Goal: Information Seeking & Learning: Find specific page/section

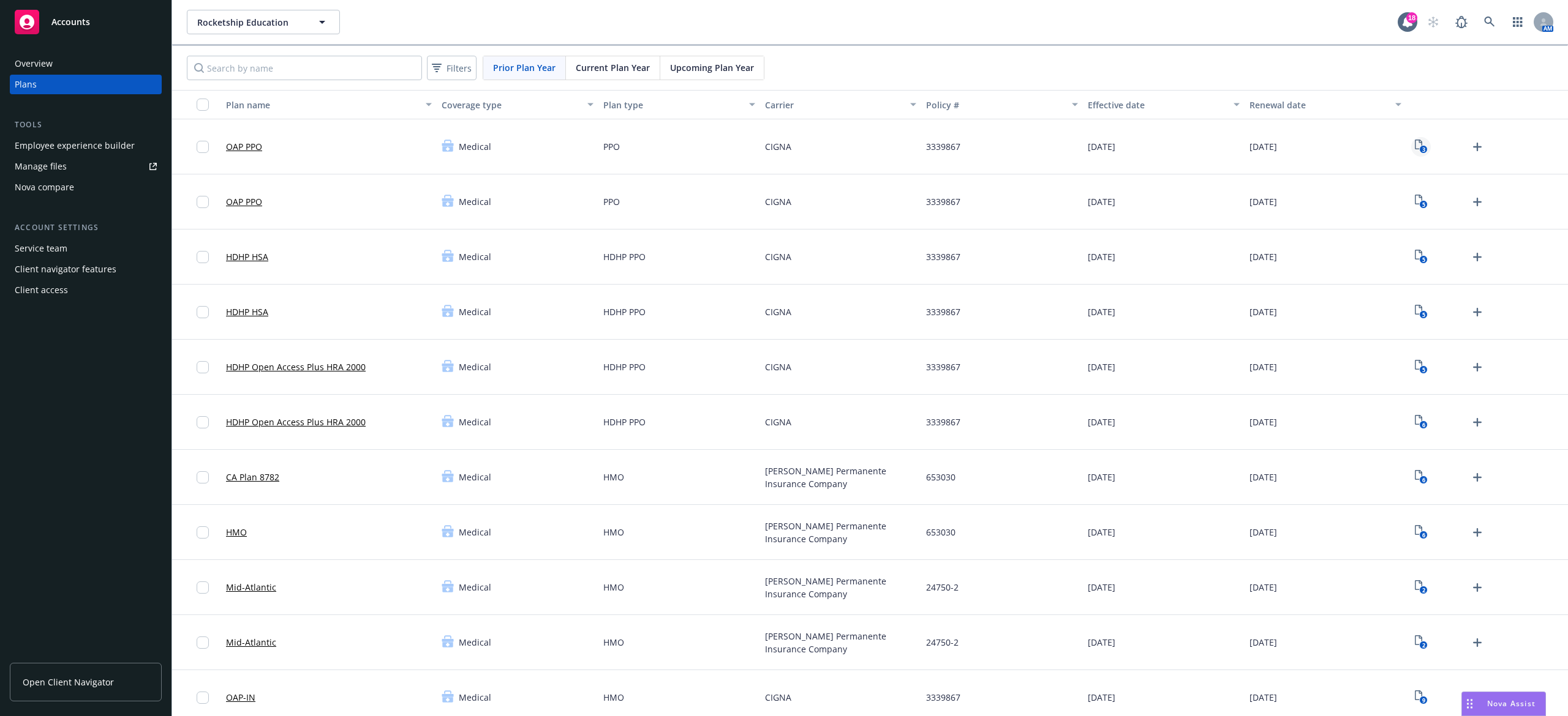
click at [1422, 150] on text "3" at bounding box center [1423, 149] width 3 height 8
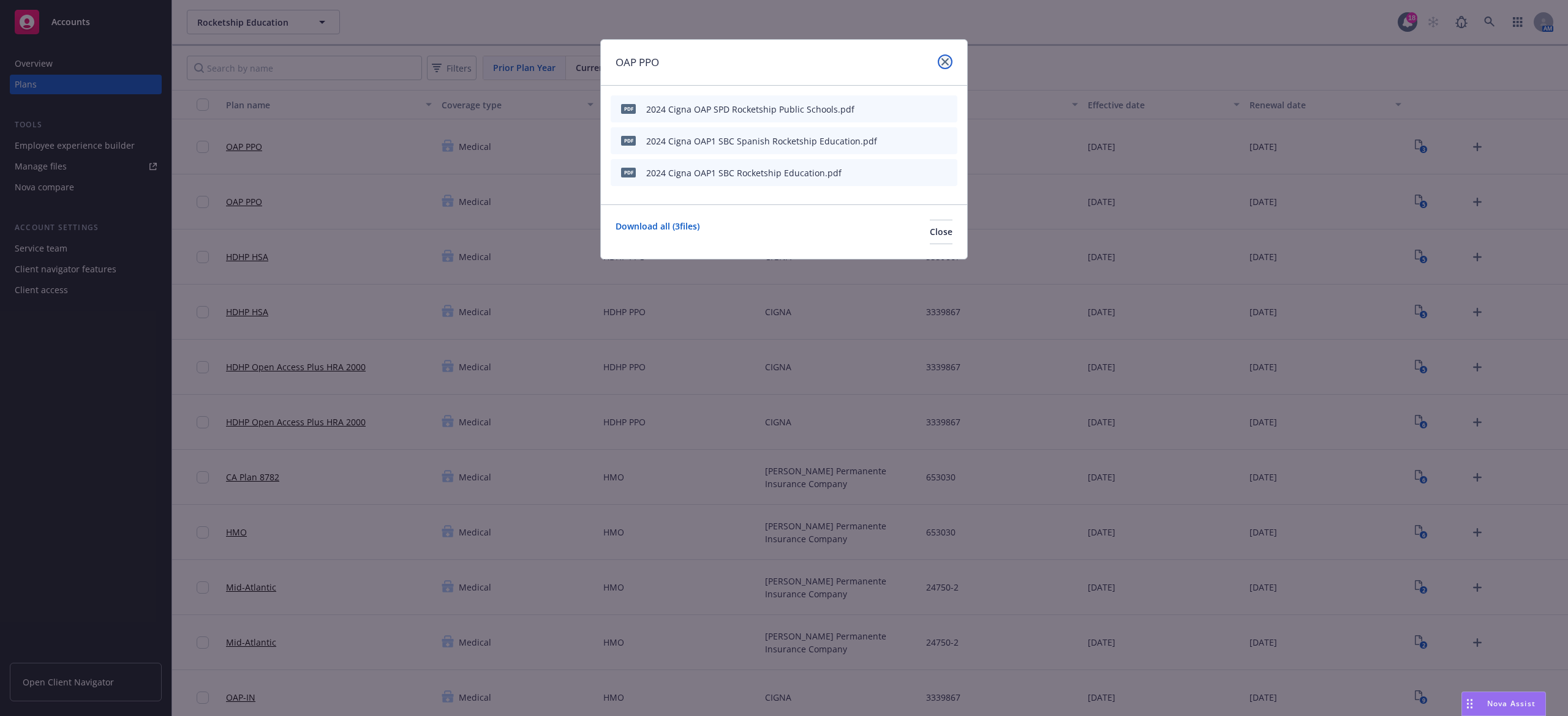
click at [944, 59] on icon "close" at bounding box center [944, 61] width 7 height 7
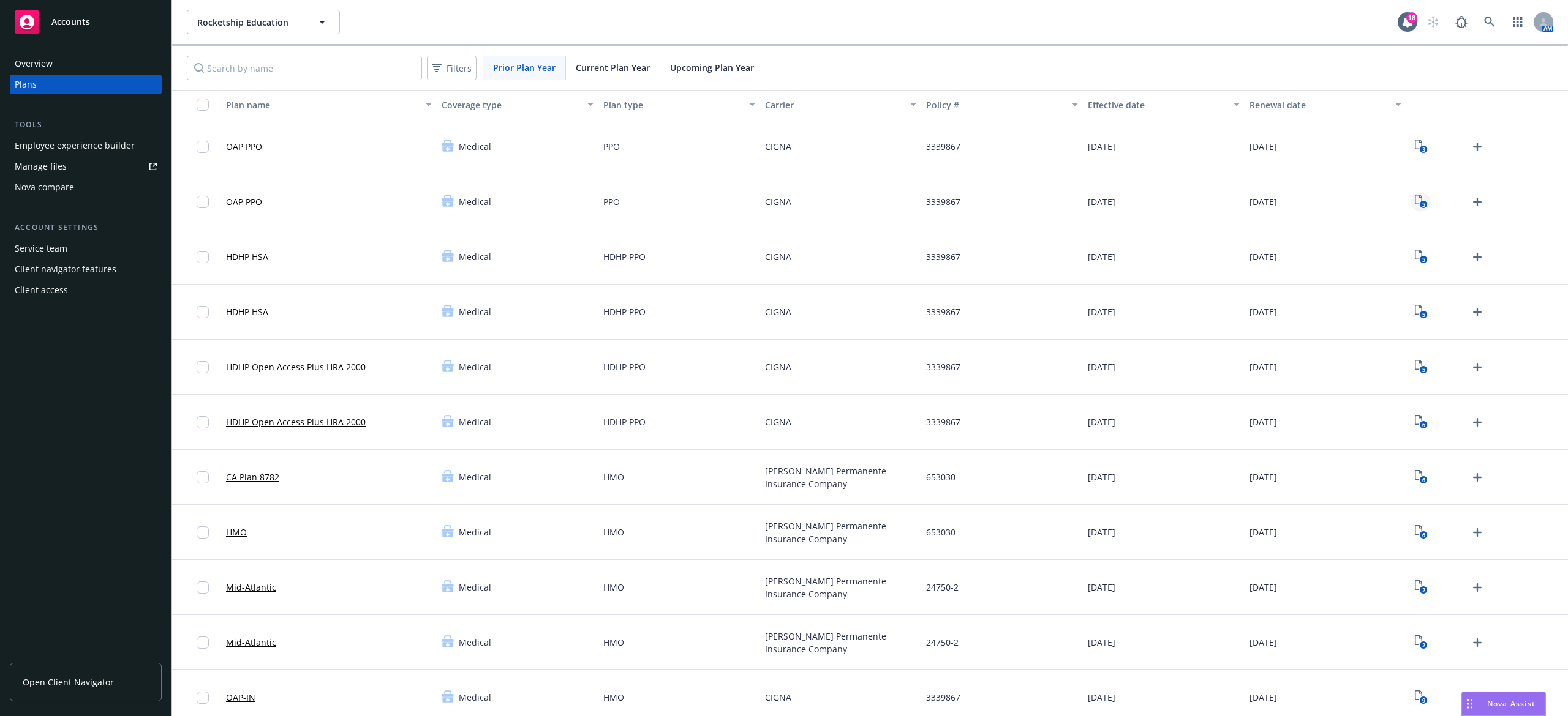
click at [1415, 207] on icon "5" at bounding box center [1421, 202] width 13 height 14
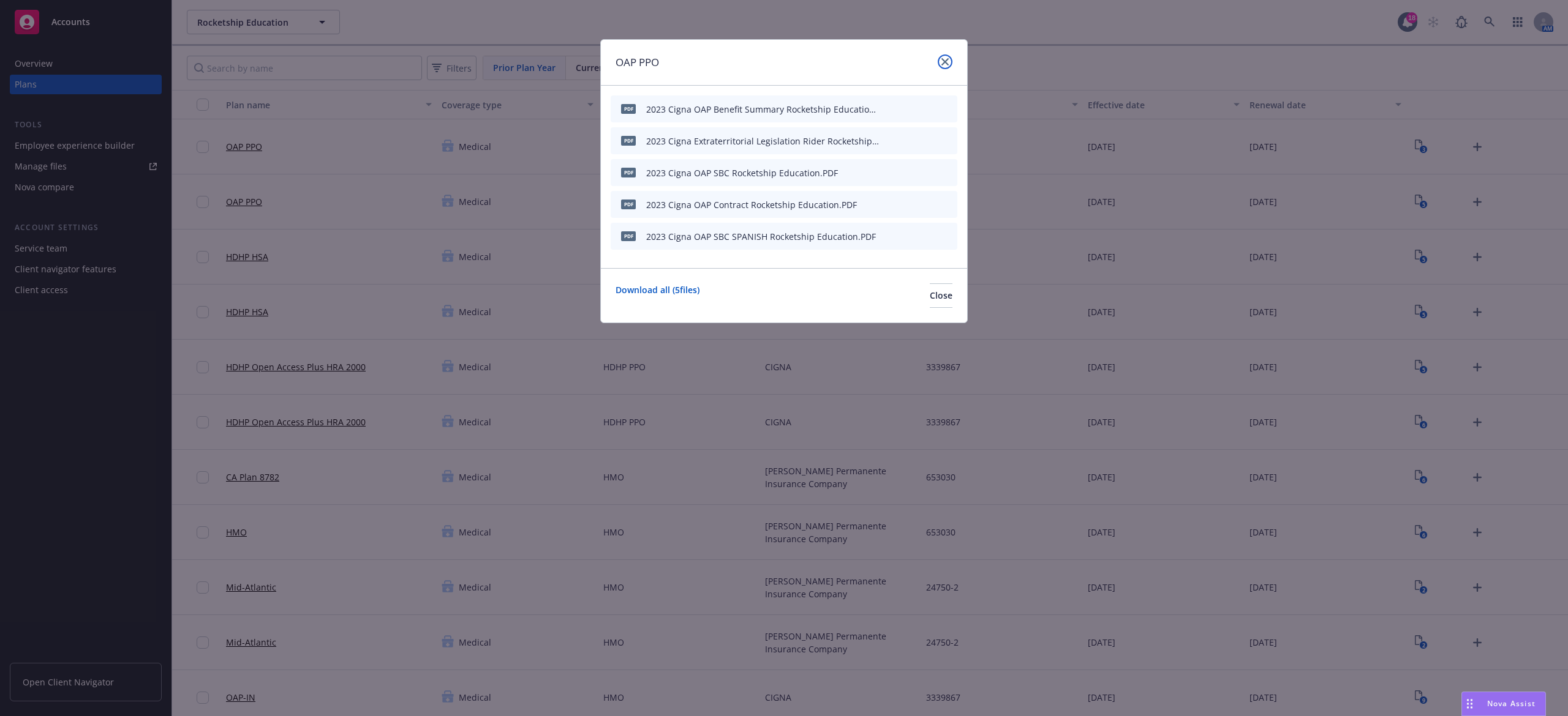
click at [946, 63] on icon "close" at bounding box center [944, 61] width 7 height 7
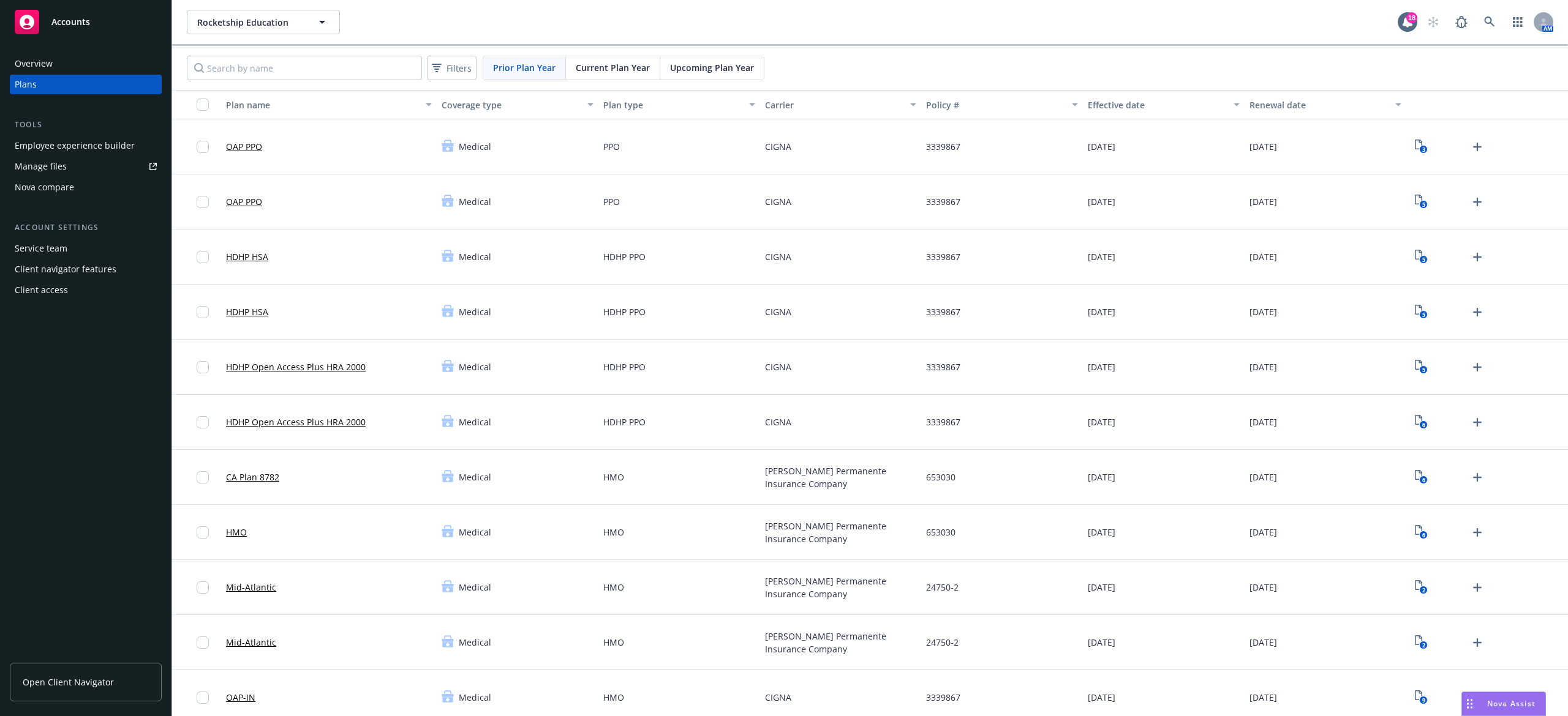
click at [621, 70] on span "Current Plan Year" at bounding box center [612, 67] width 74 height 13
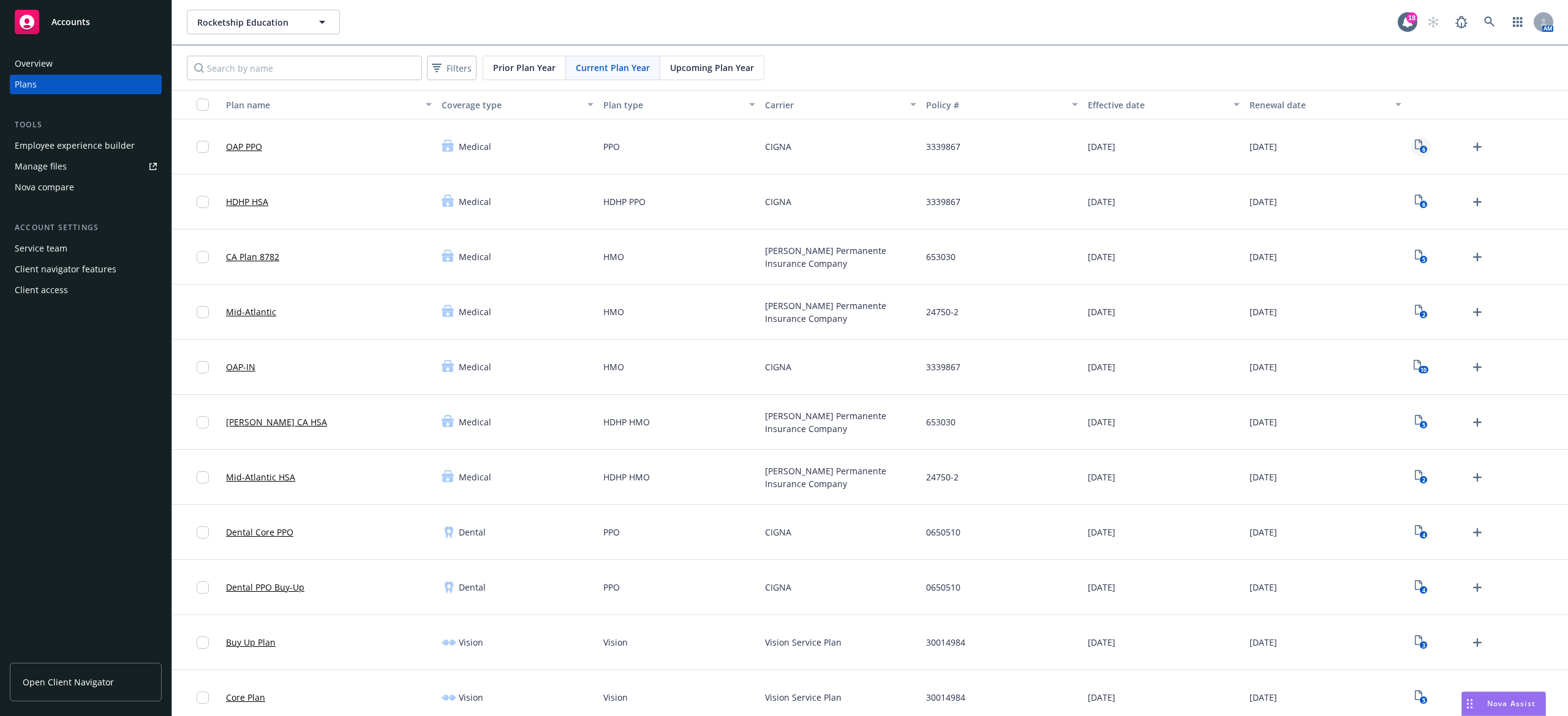
click at [1415, 146] on icon "6" at bounding box center [1421, 146] width 13 height 14
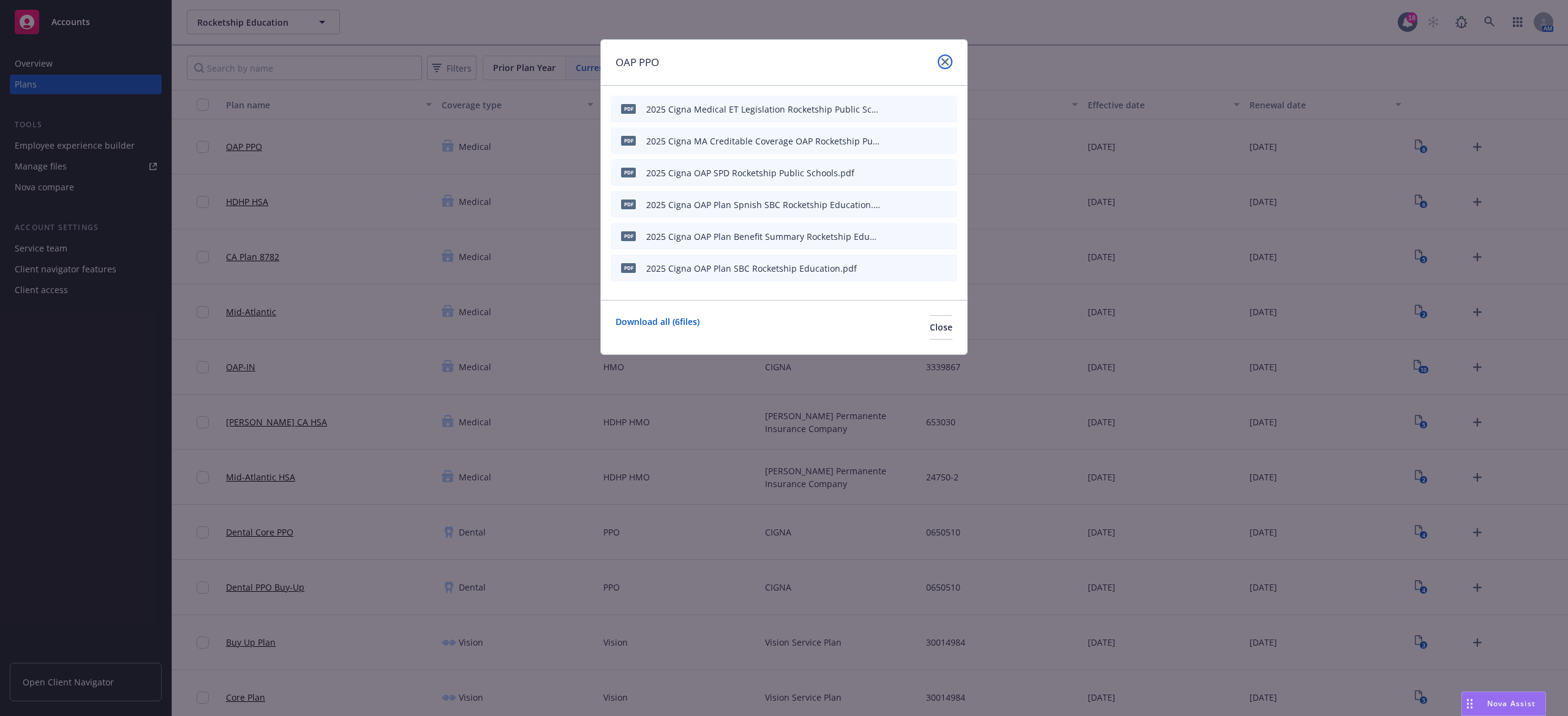
click at [943, 59] on icon "close" at bounding box center [944, 61] width 7 height 7
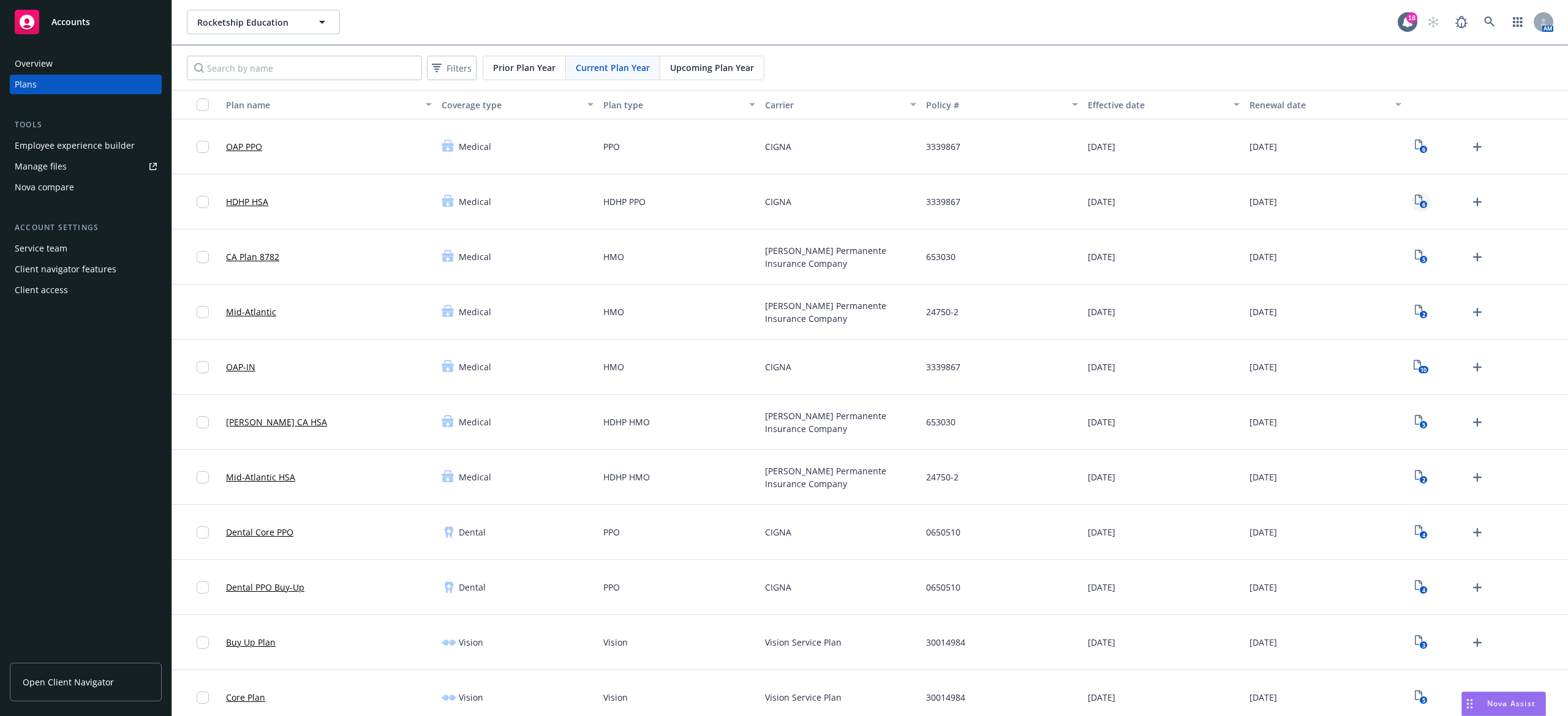
click at [1411, 199] on link "6" at bounding box center [1420, 202] width 20 height 20
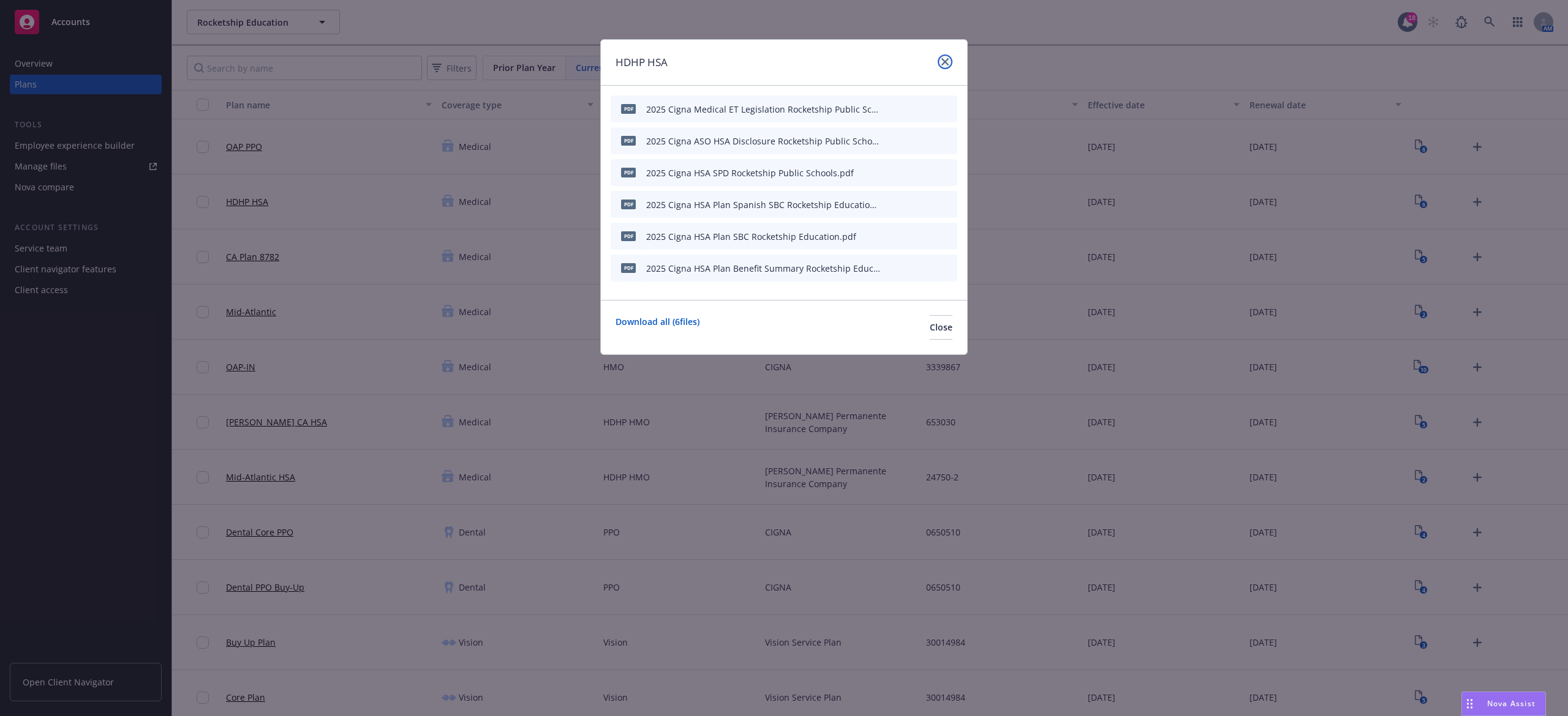
click at [949, 59] on link "close" at bounding box center [945, 62] width 15 height 15
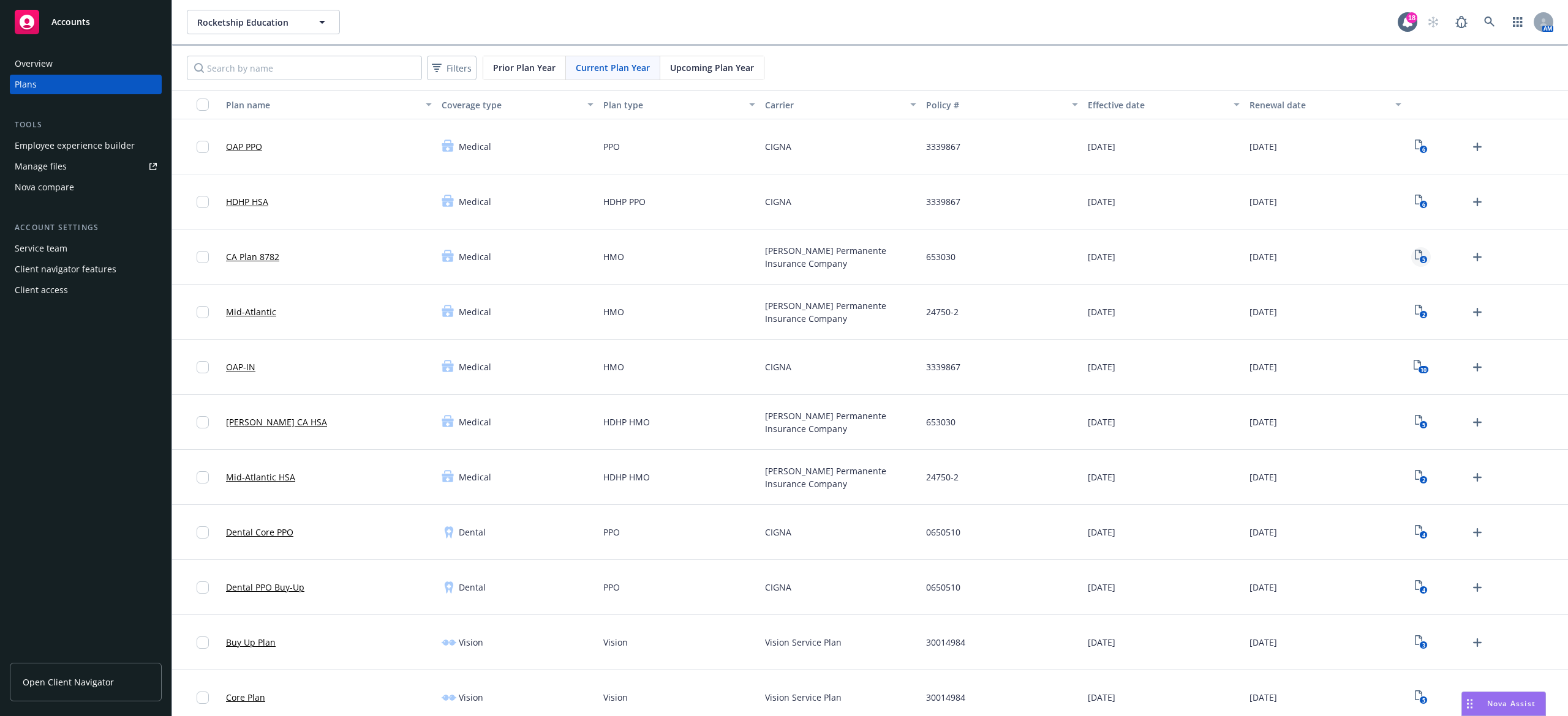
click at [1415, 255] on icon "View Plan Documents" at bounding box center [1418, 254] width 7 height 10
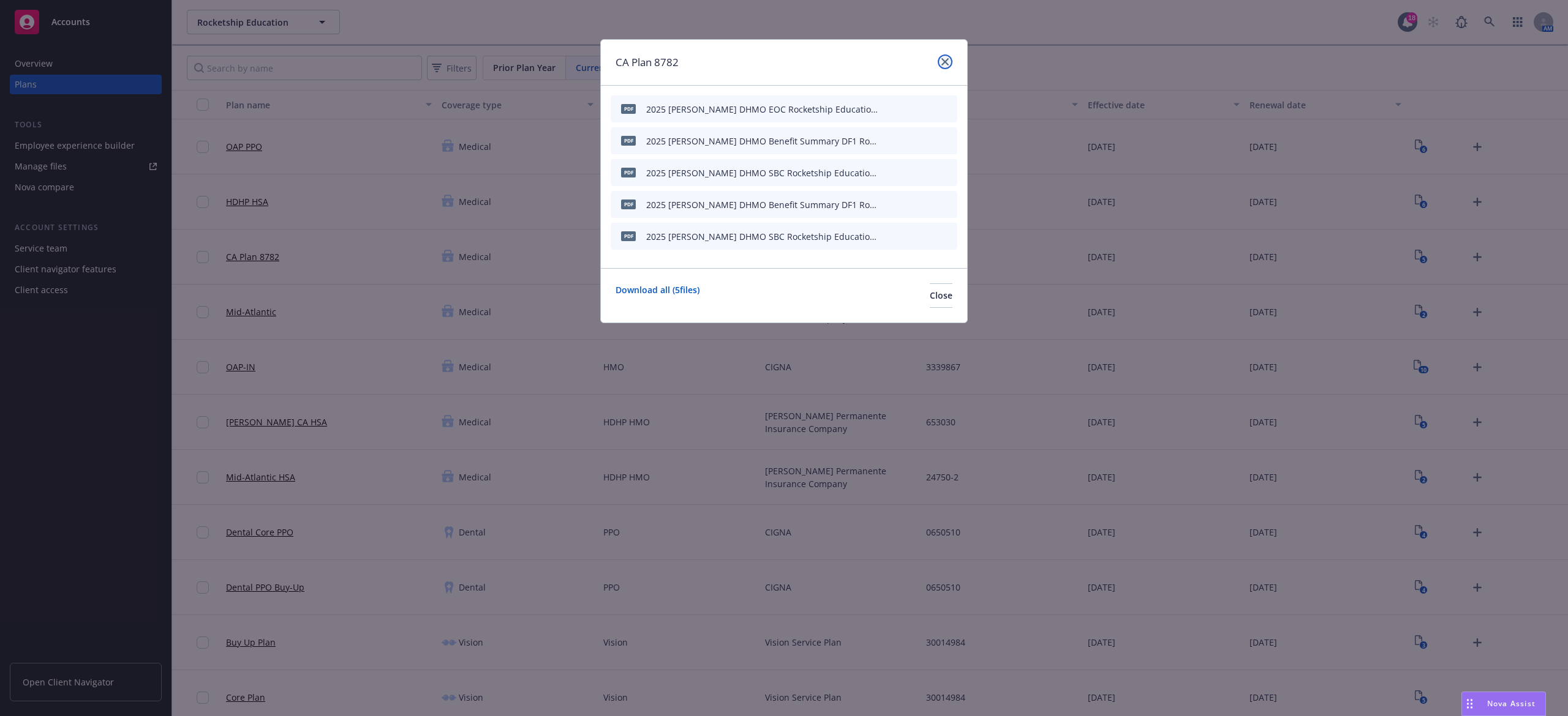
click at [944, 63] on icon "close" at bounding box center [944, 61] width 7 height 7
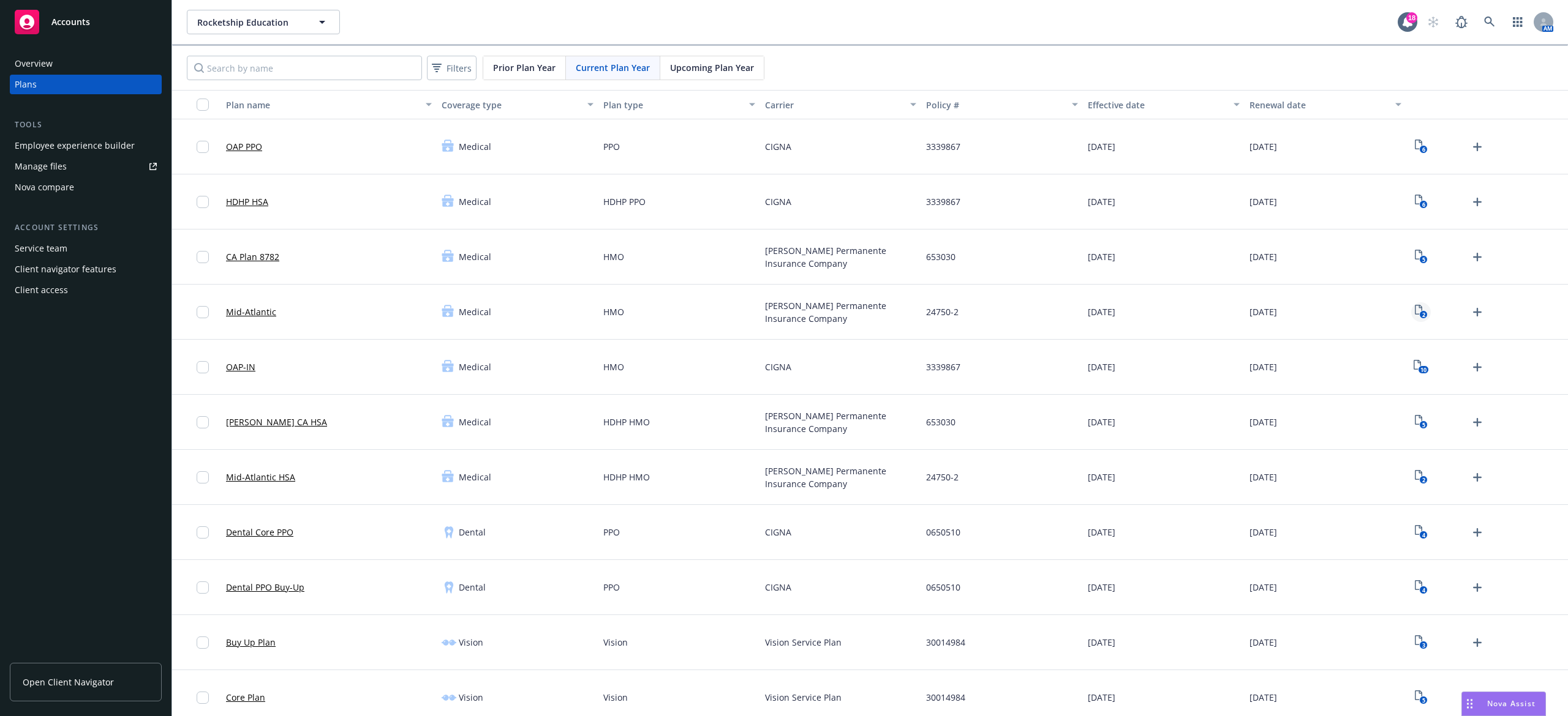
click at [1411, 314] on link "2" at bounding box center [1420, 311] width 20 height 20
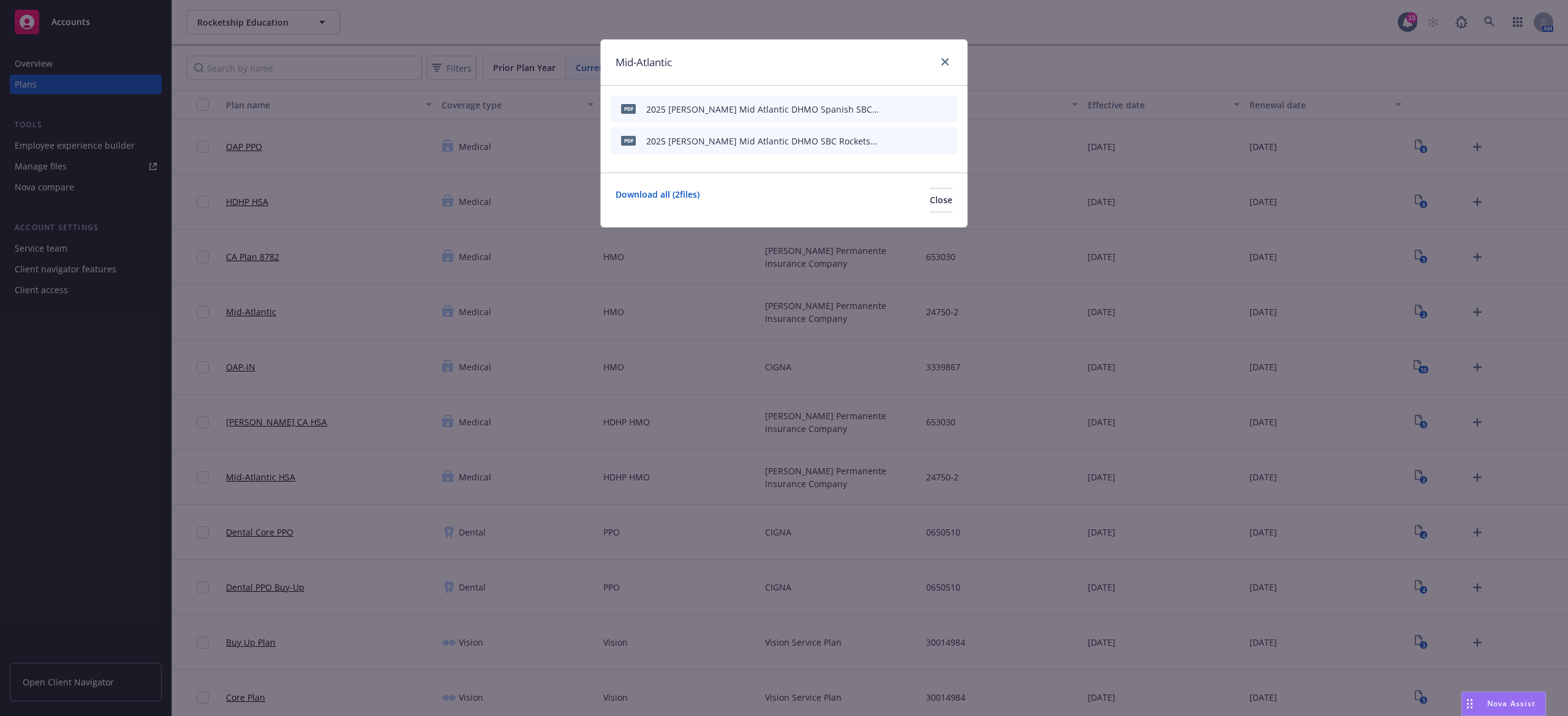
click at [934, 61] on div at bounding box center [942, 63] width 20 height 16
click at [946, 62] on icon "close" at bounding box center [944, 61] width 7 height 7
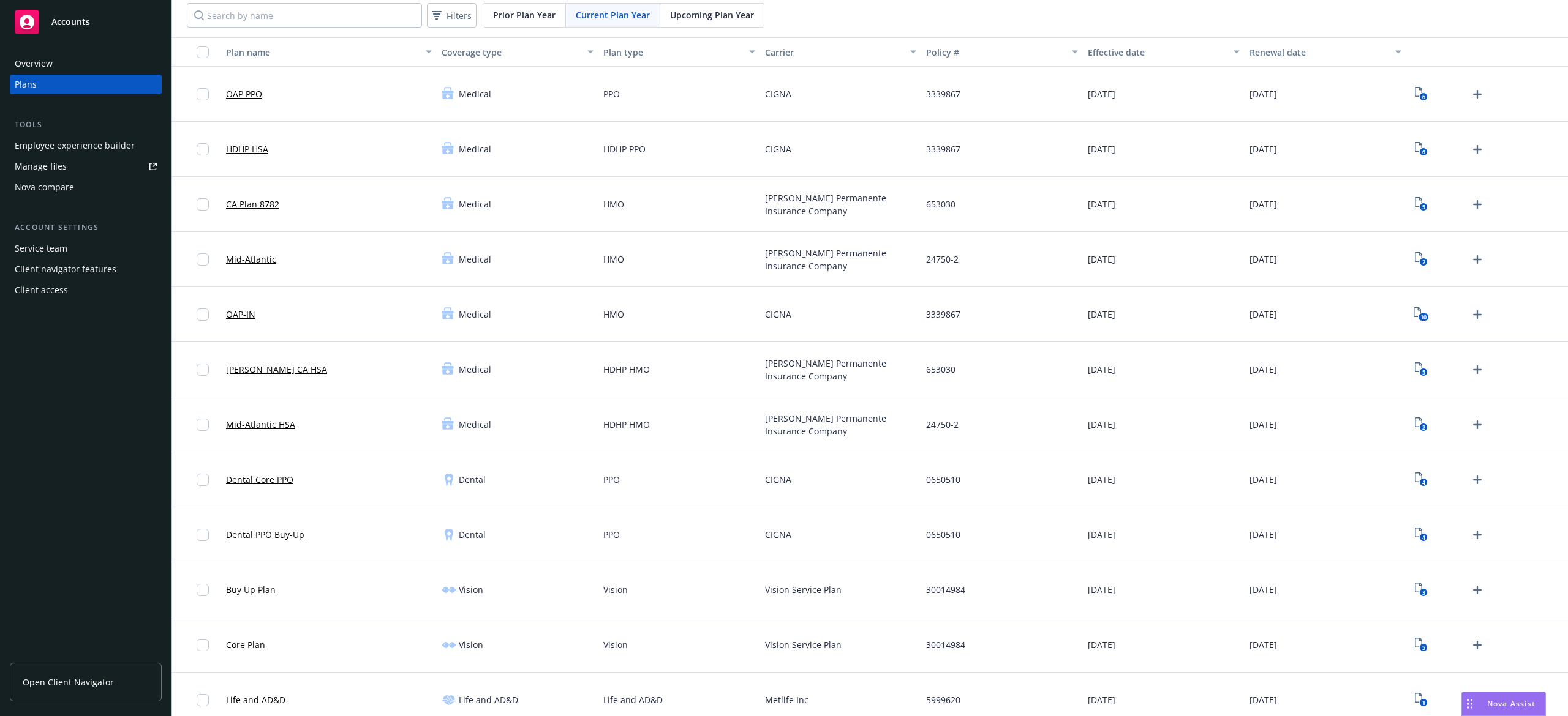
scroll to position [81, 0]
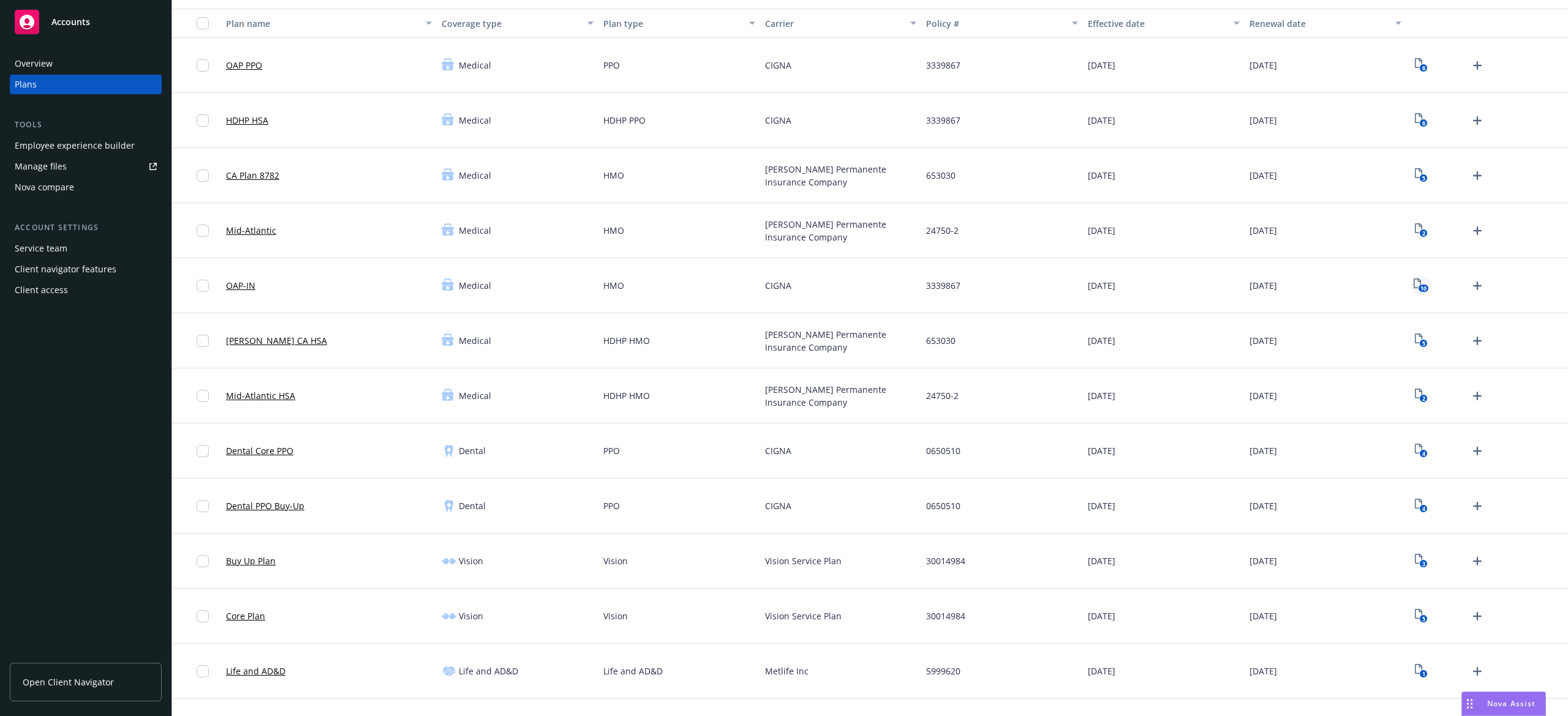
click at [1420, 287] on text "10" at bounding box center [1423, 289] width 6 height 8
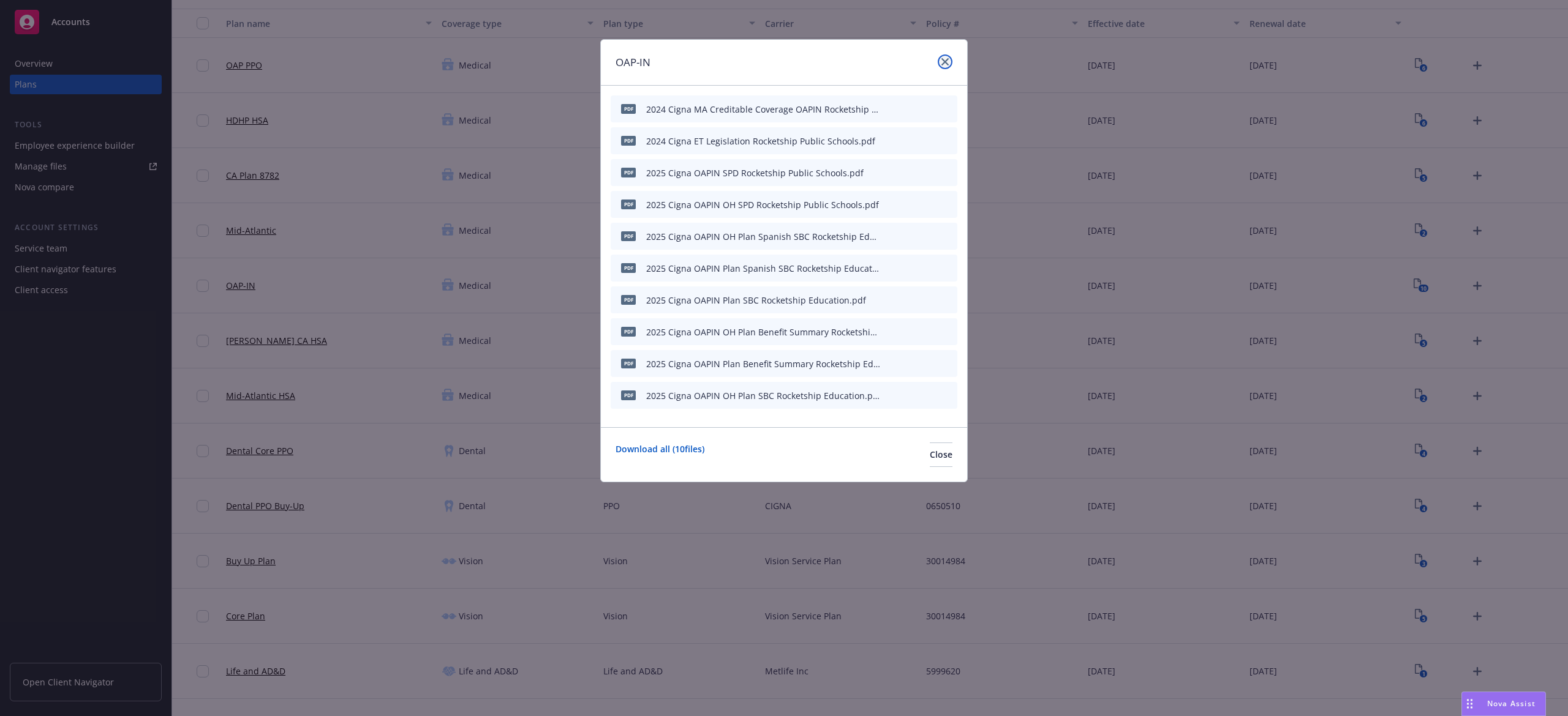
click at [949, 57] on link "close" at bounding box center [945, 62] width 15 height 15
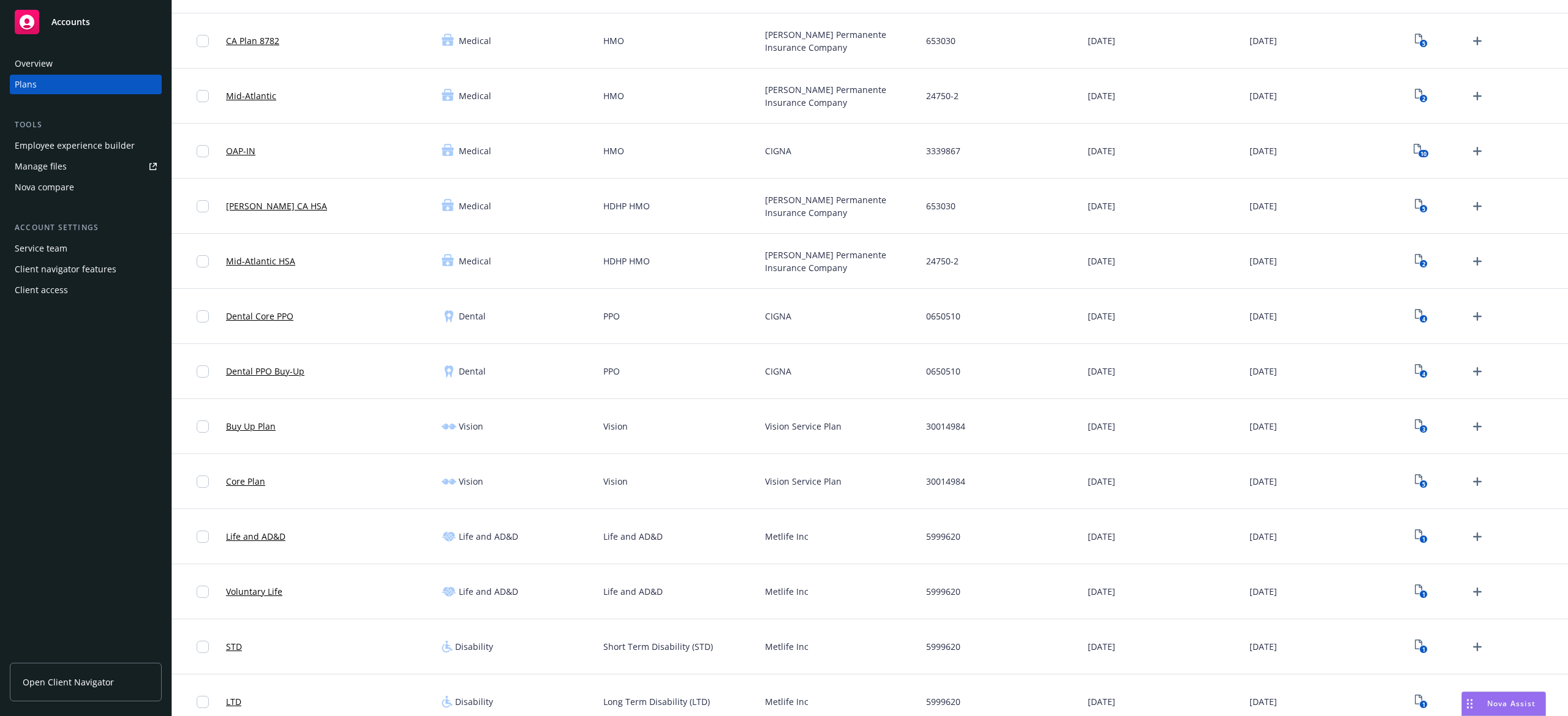
scroll to position [245, 0]
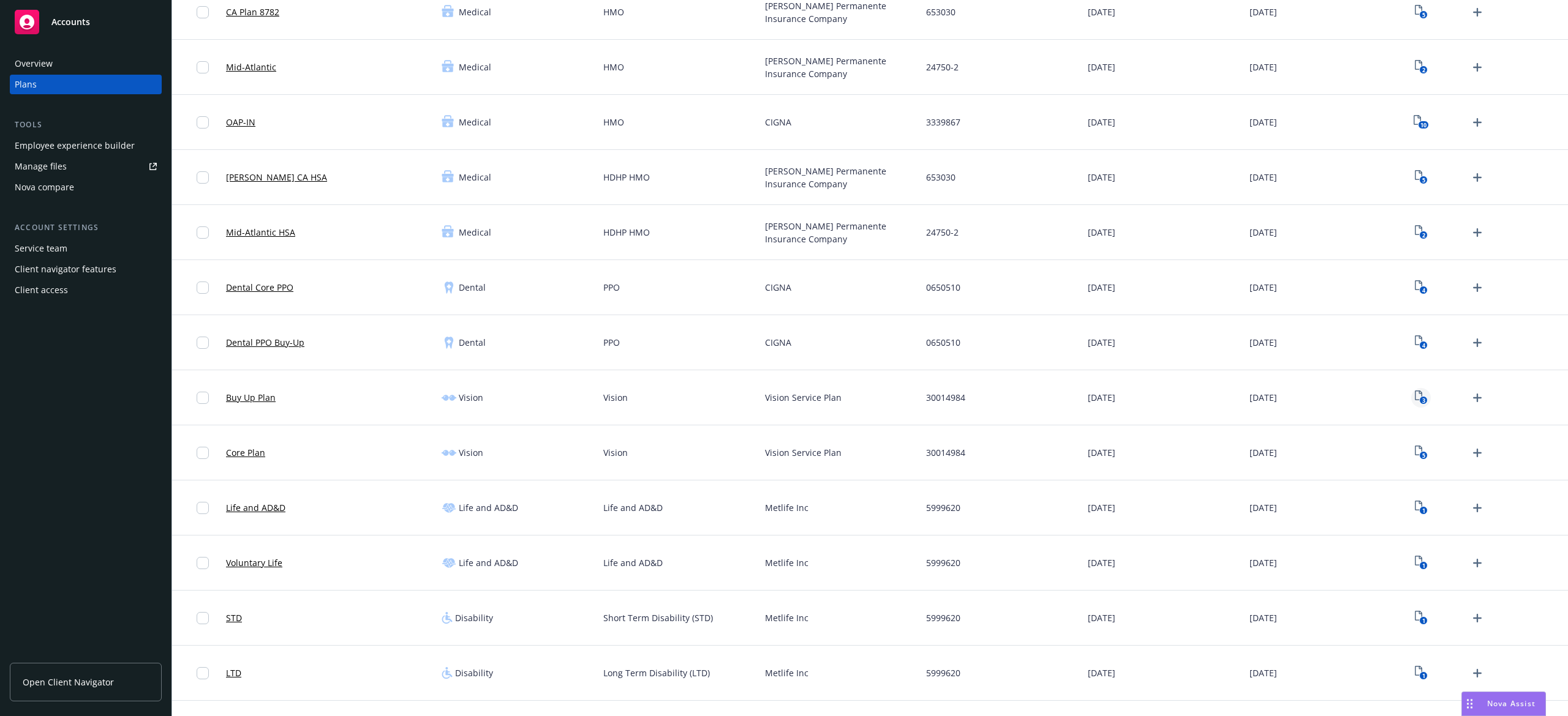
click at [1411, 401] on link "3" at bounding box center [1420, 398] width 20 height 20
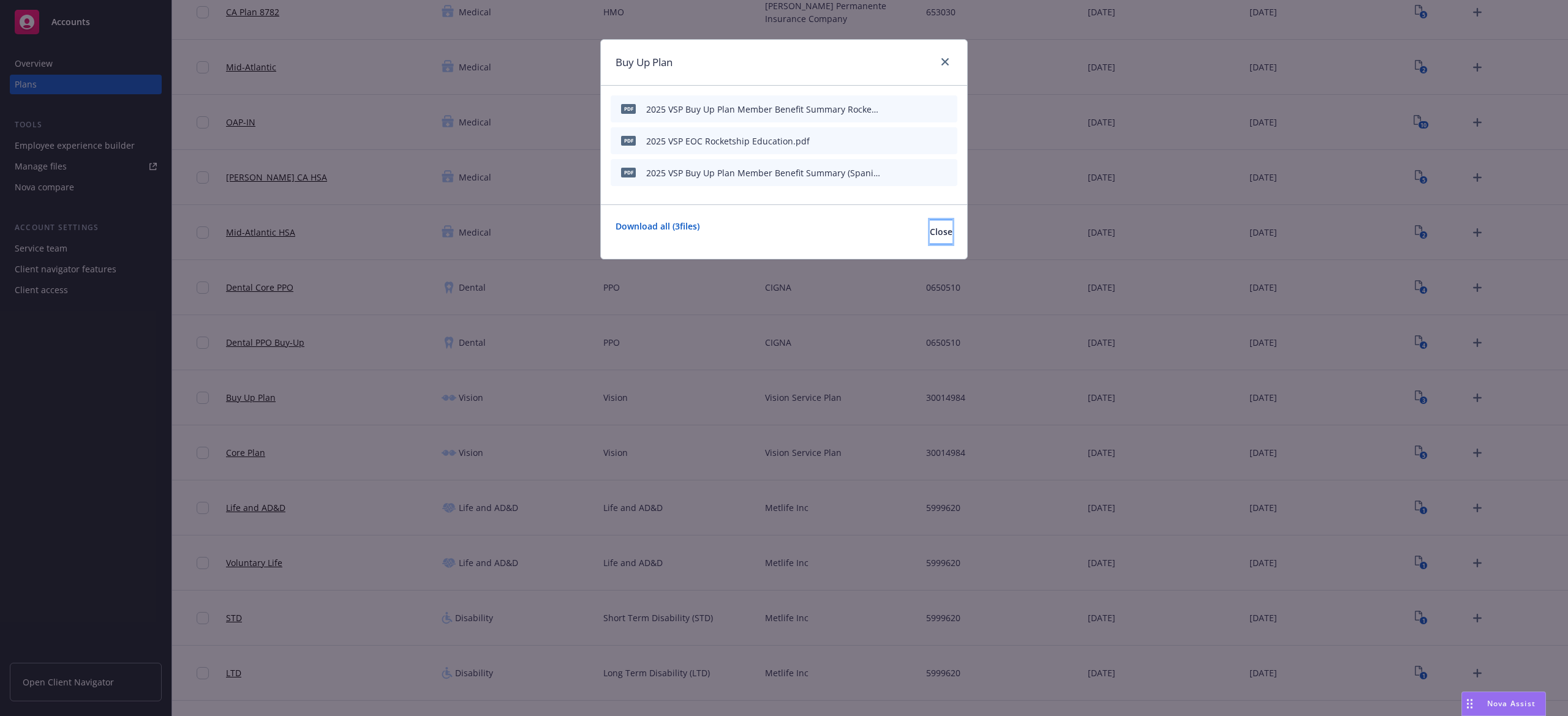
click at [938, 232] on button "Close" at bounding box center [940, 232] width 23 height 24
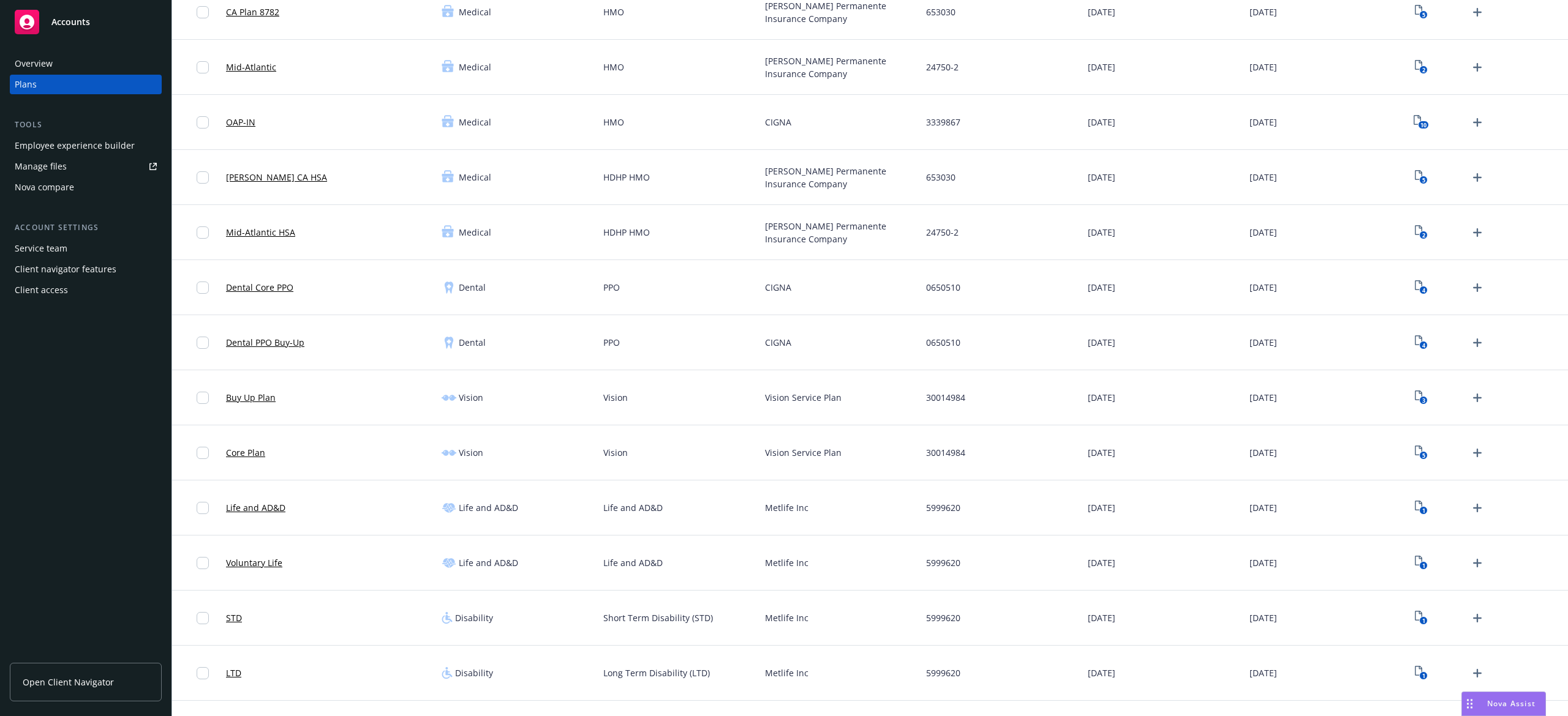
click at [38, 676] on span "Open Client Navigator" at bounding box center [68, 682] width 92 height 13
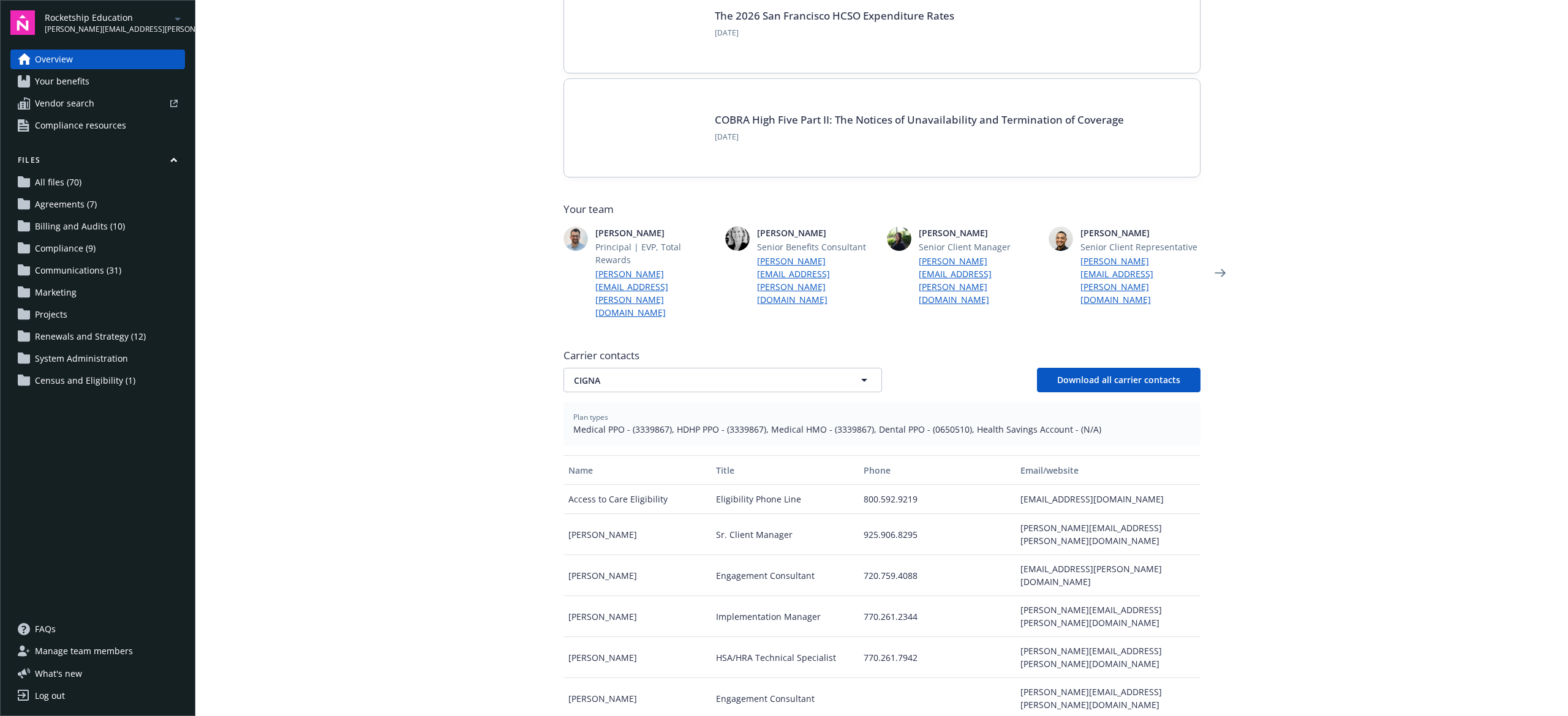
scroll to position [245, 0]
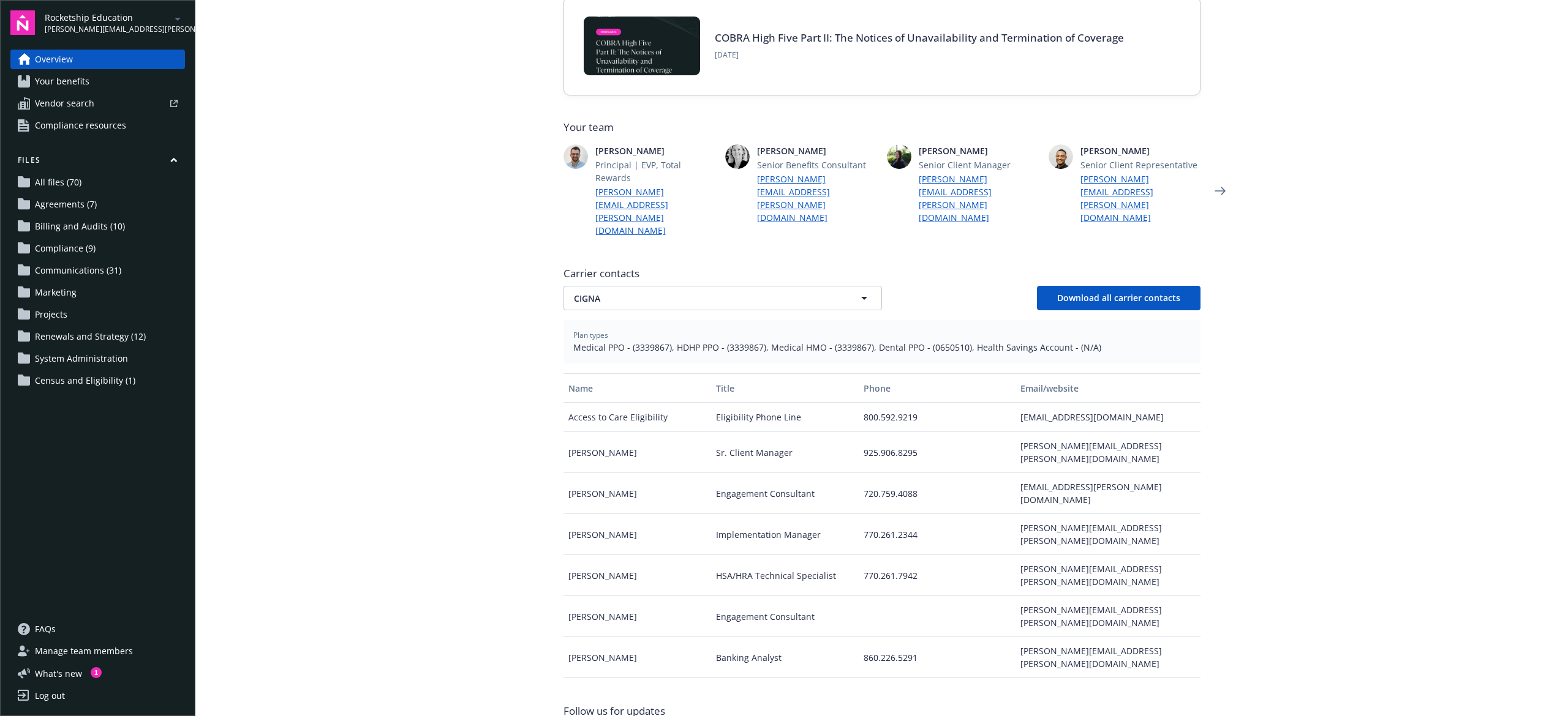
click at [143, 334] on link "Renewals and Strategy (12)" at bounding box center [97, 336] width 175 height 20
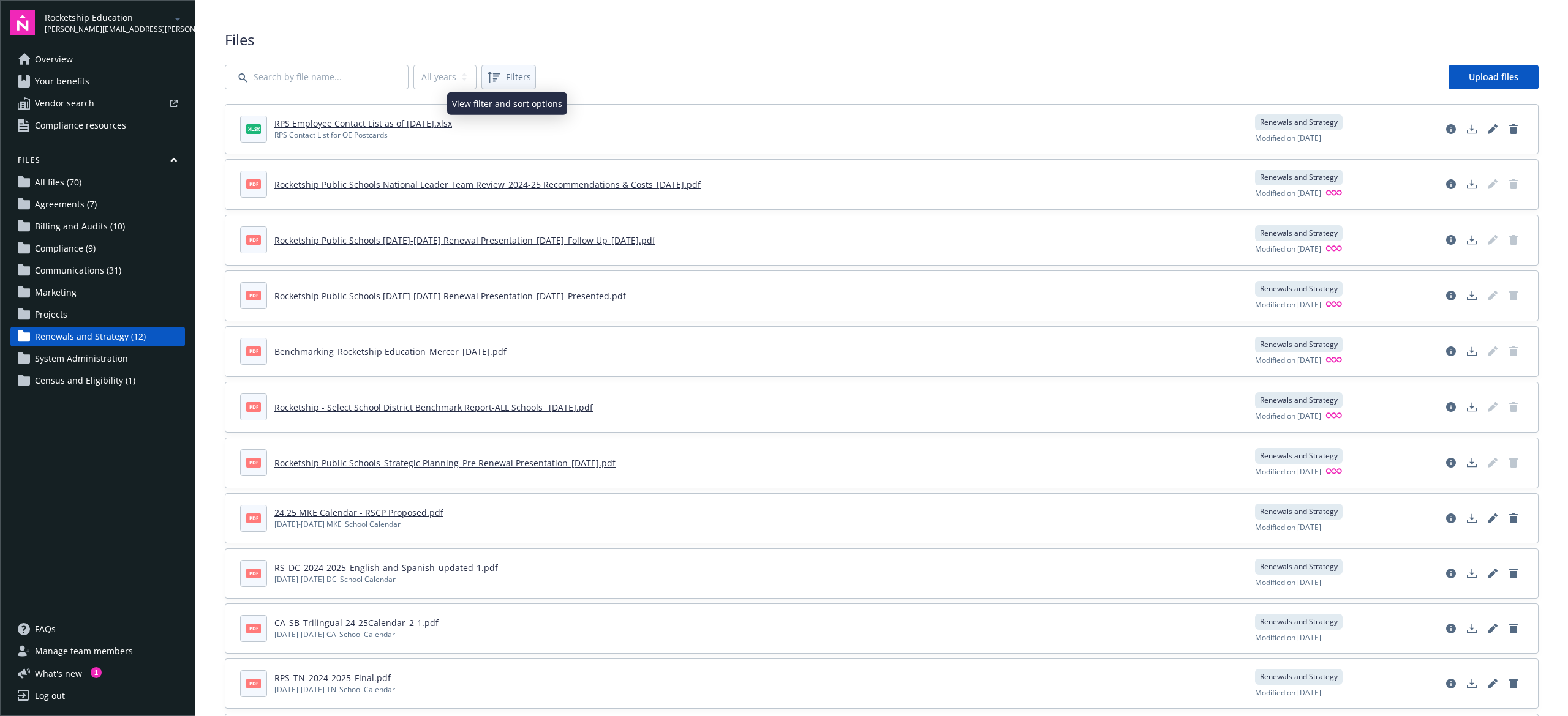
click at [503, 82] on div "Filters" at bounding box center [508, 77] width 49 height 20
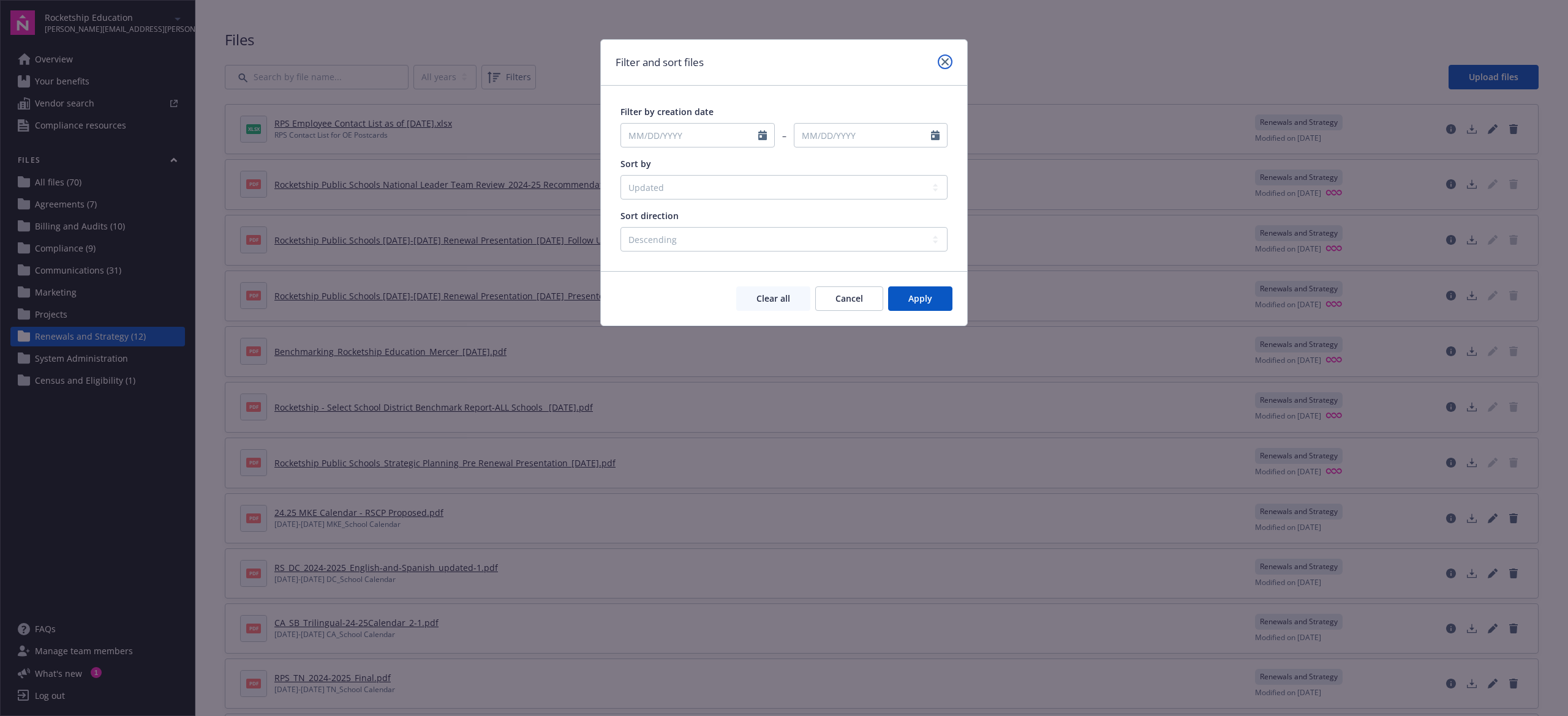
drag, startPoint x: 946, startPoint y: 65, endPoint x: 610, endPoint y: 63, distance: 336.0
click at [946, 64] on icon "close" at bounding box center [944, 61] width 7 height 7
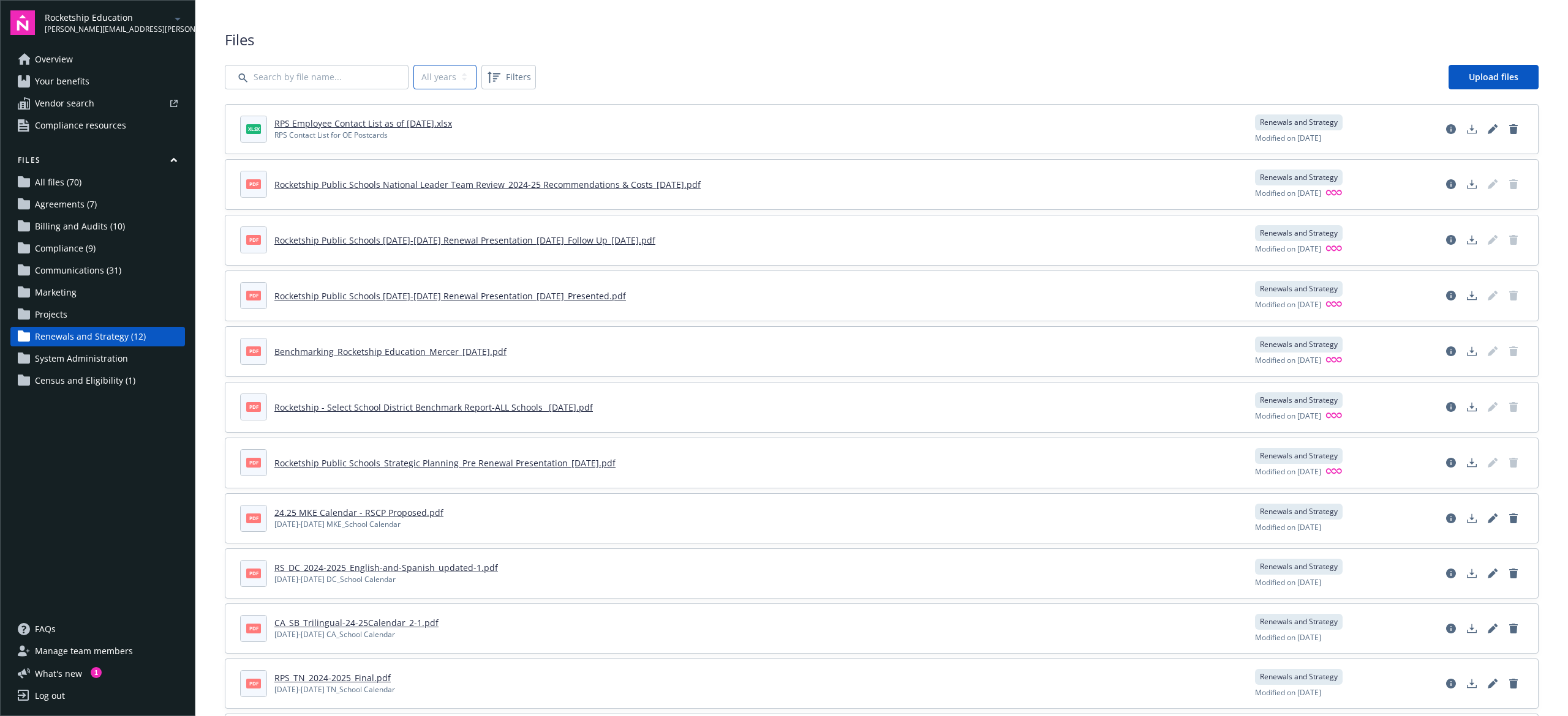
click at [442, 71] on select "All years 2024" at bounding box center [445, 77] width 63 height 24
click at [682, 71] on div "All years 2024 Filters Upload files" at bounding box center [881, 77] width 1314 height 24
click at [83, 247] on span "Compliance (9)" at bounding box center [65, 248] width 60 height 20
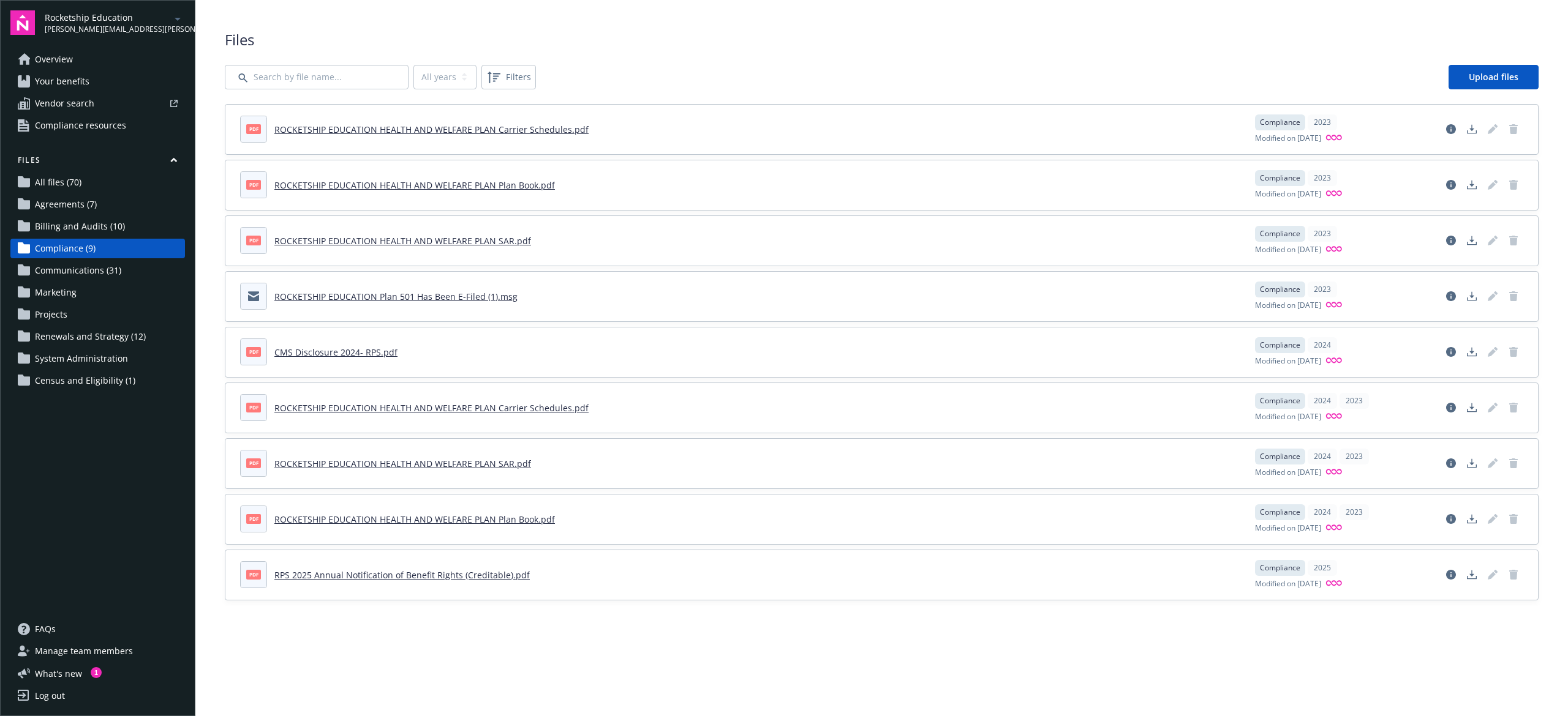
click at [70, 226] on span "Billing and Audits (10)" at bounding box center [80, 226] width 90 height 20
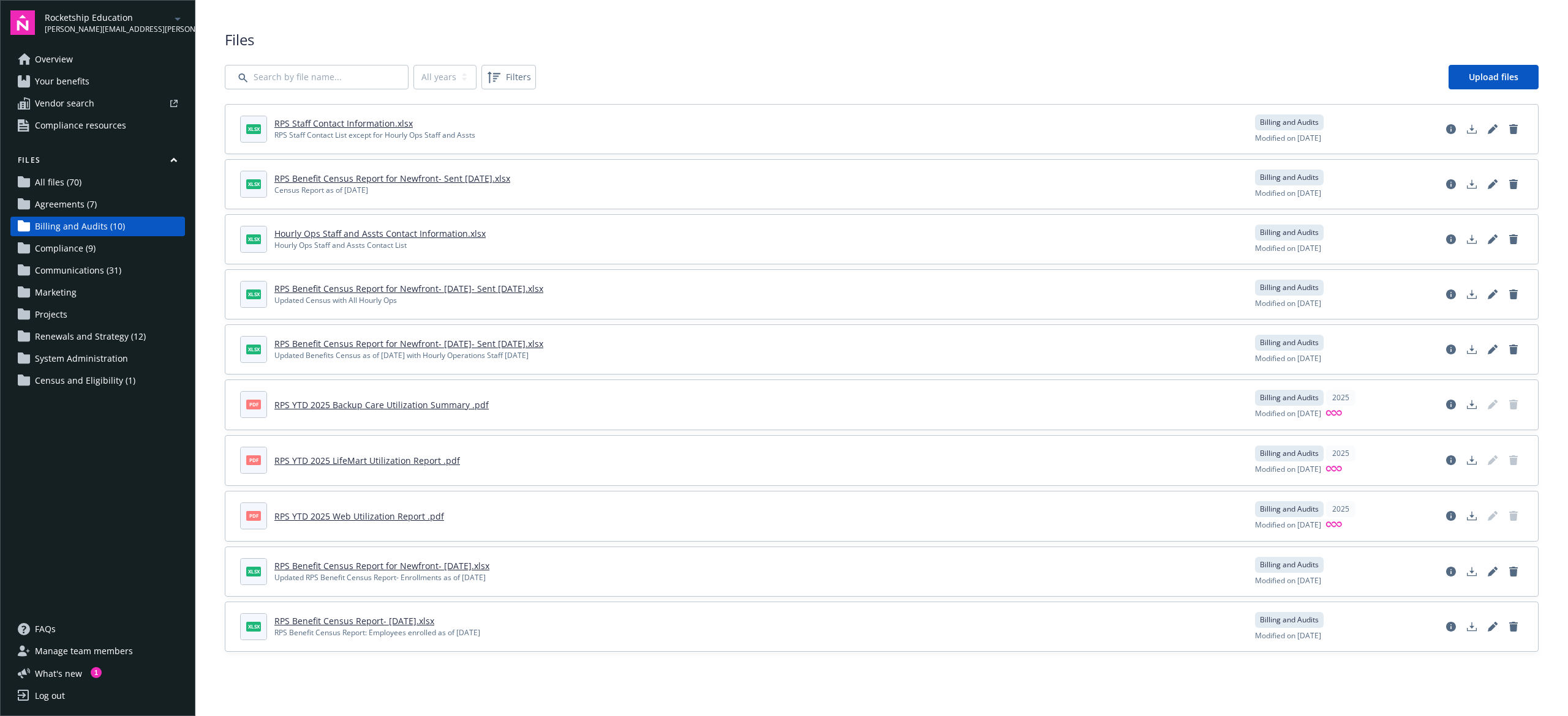
click at [71, 200] on span "Agreements (7)" at bounding box center [66, 204] width 62 height 20
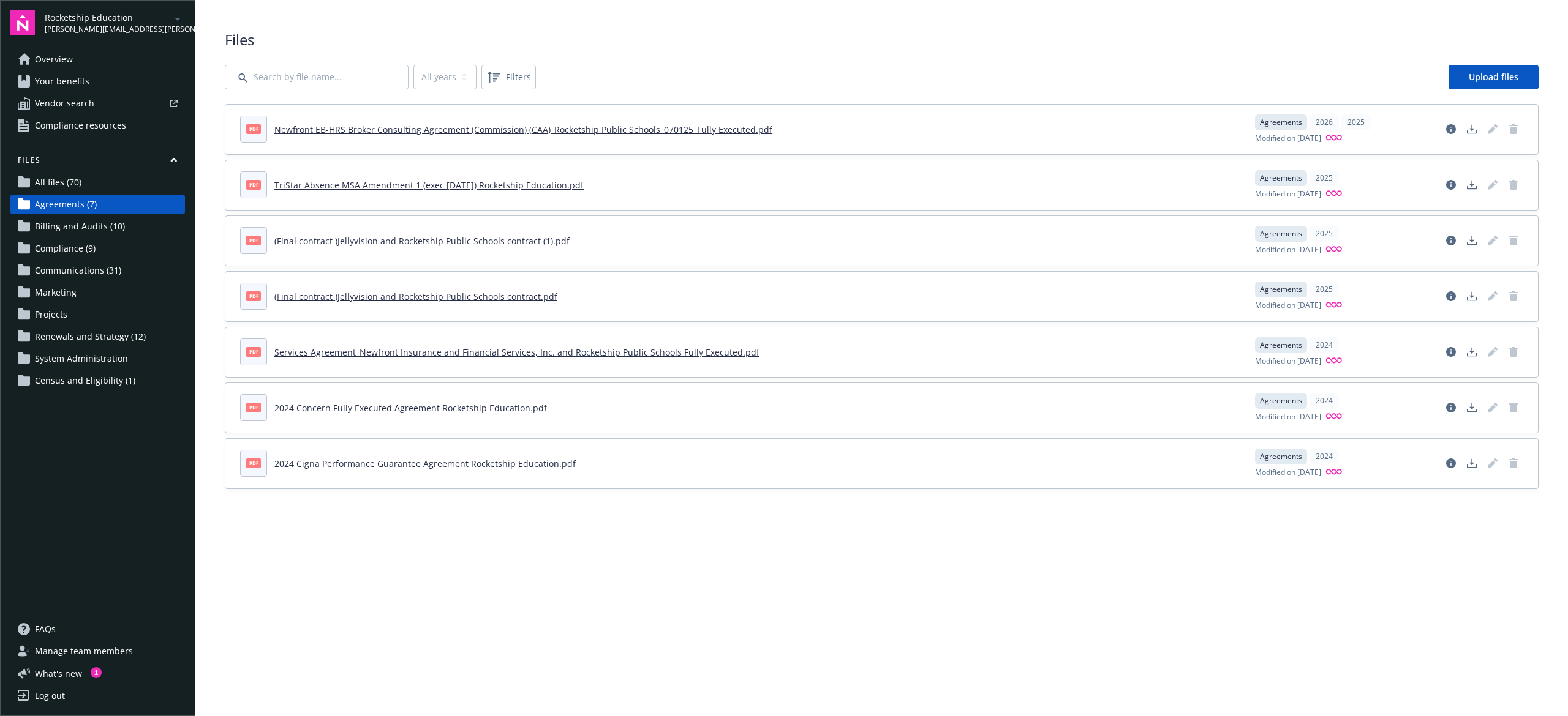
click at [79, 187] on span "All files (70)" at bounding box center [58, 182] width 46 height 20
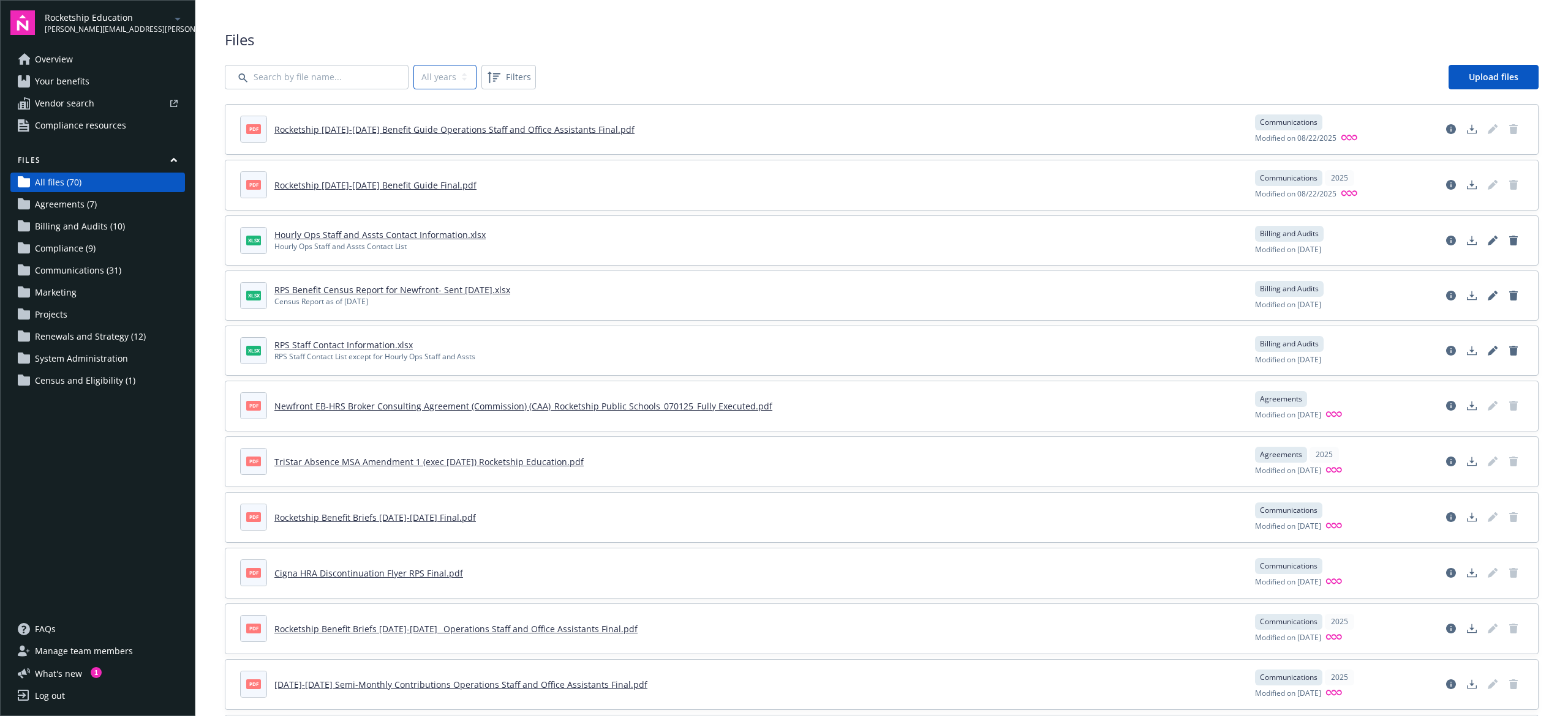
click at [449, 76] on select "All years 2025 2024 2023" at bounding box center [445, 77] width 63 height 24
select select "2025"
click at [413, 65] on select "All years 2025 2024 2023" at bounding box center [445, 77] width 63 height 24
select select "2025"
